Goal: Navigation & Orientation: Understand site structure

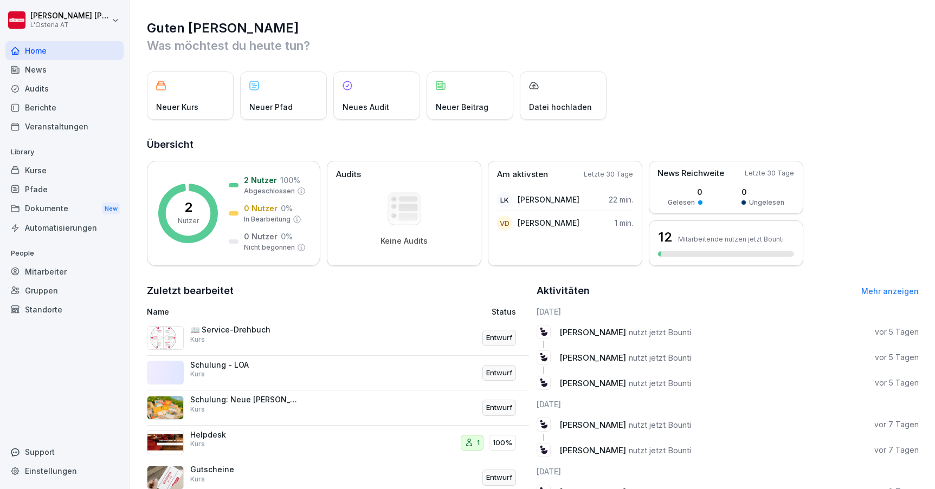
click at [53, 69] on div "News" at bounding box center [64, 69] width 118 height 19
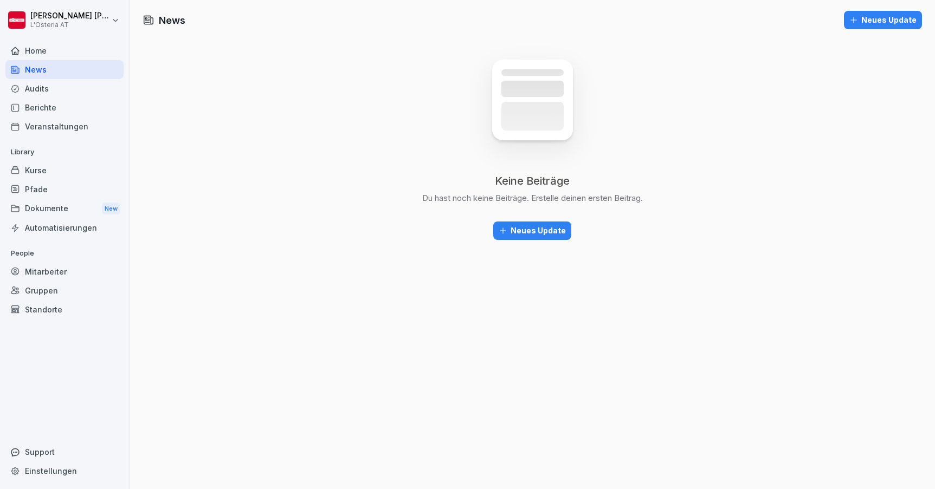
click at [62, 89] on div "Audits" at bounding box center [64, 88] width 118 height 19
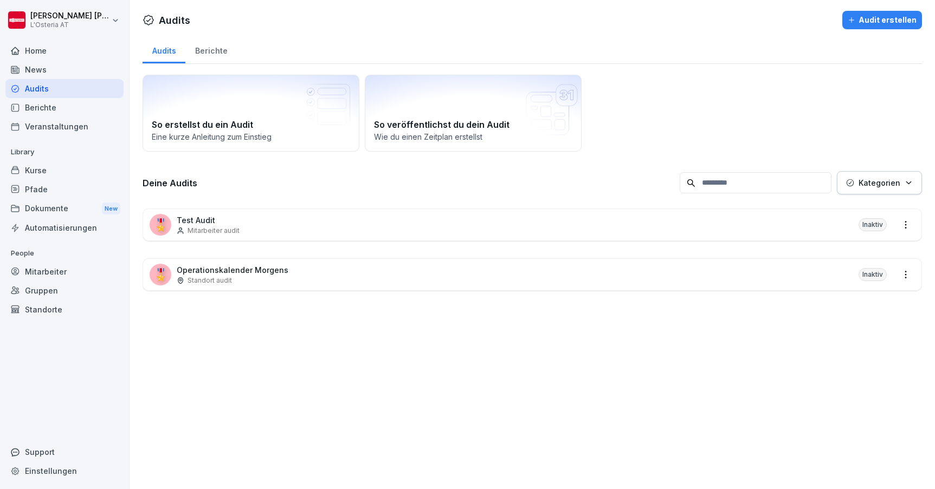
click at [63, 108] on div "Berichte" at bounding box center [64, 107] width 118 height 19
click at [52, 107] on div "Berichte" at bounding box center [64, 107] width 118 height 19
click at [55, 122] on div "Veranstaltungen" at bounding box center [64, 126] width 118 height 19
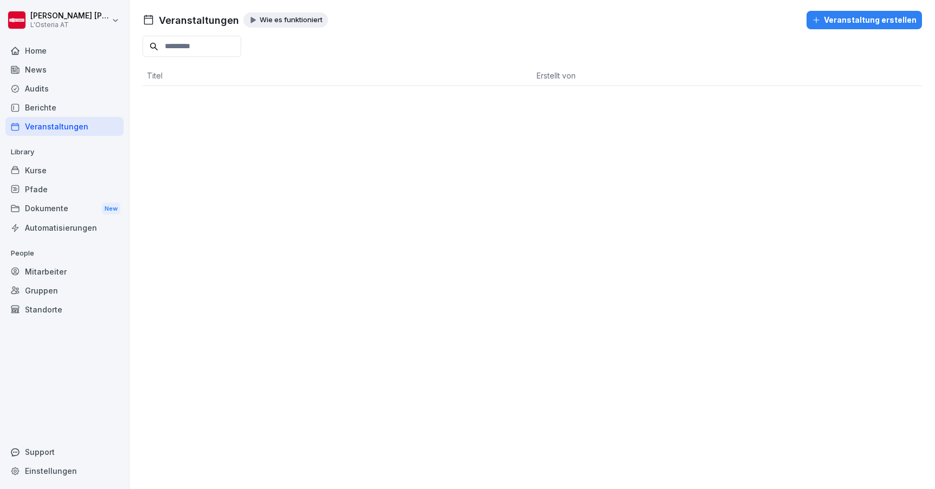
click at [303, 23] on p "Wie es funktioniert" at bounding box center [291, 20] width 63 height 9
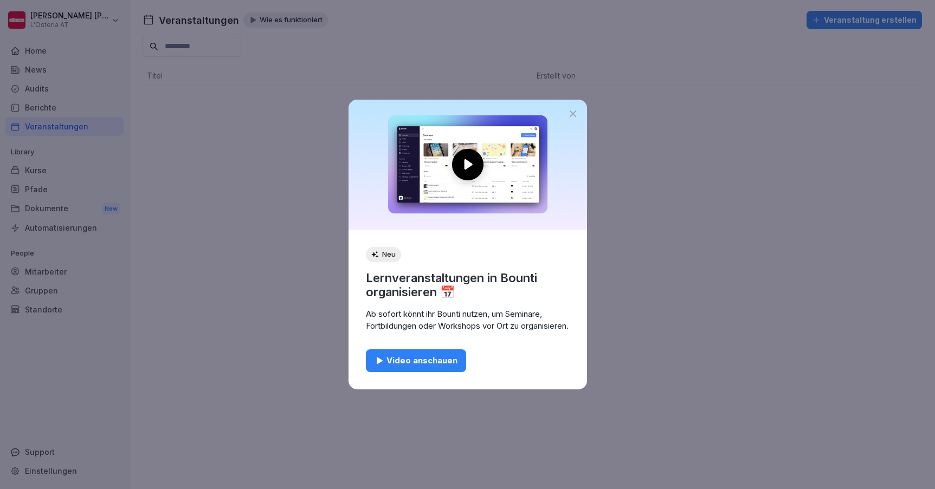
click at [431, 361] on div "Video anschauen" at bounding box center [415, 361] width 83 height 12
click at [572, 111] on icon at bounding box center [573, 114] width 7 height 7
